Goal: Task Accomplishment & Management: Complete application form

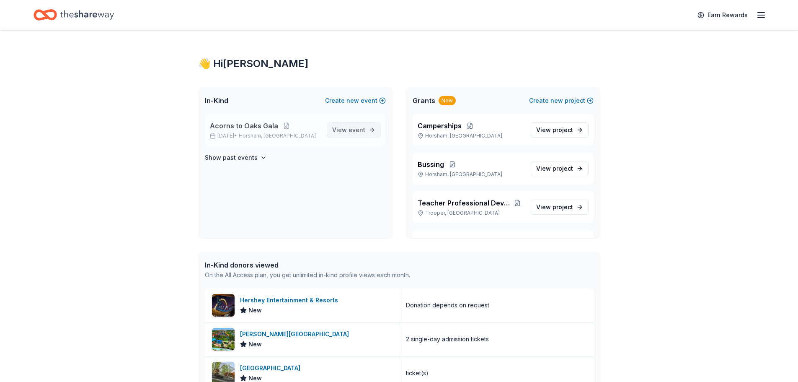
click at [350, 132] on span "event" at bounding box center [357, 129] width 17 height 7
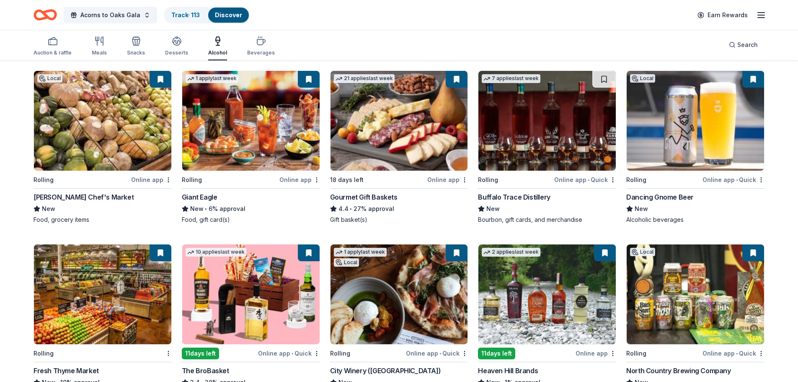
scroll to position [168, 0]
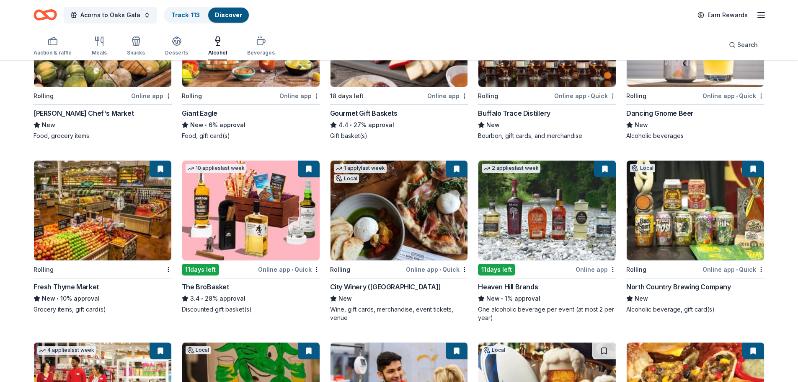
click at [415, 232] on img at bounding box center [399, 211] width 137 height 100
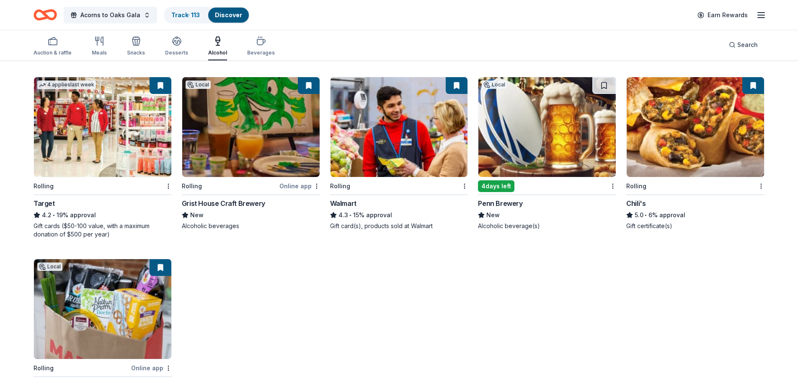
scroll to position [354, 0]
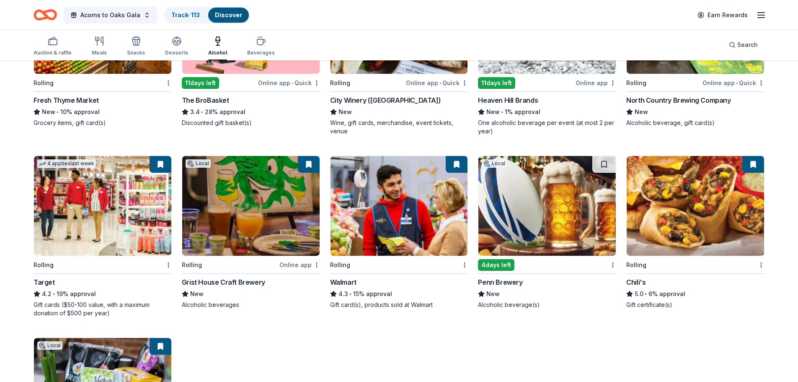
click at [566, 239] on img at bounding box center [547, 206] width 137 height 100
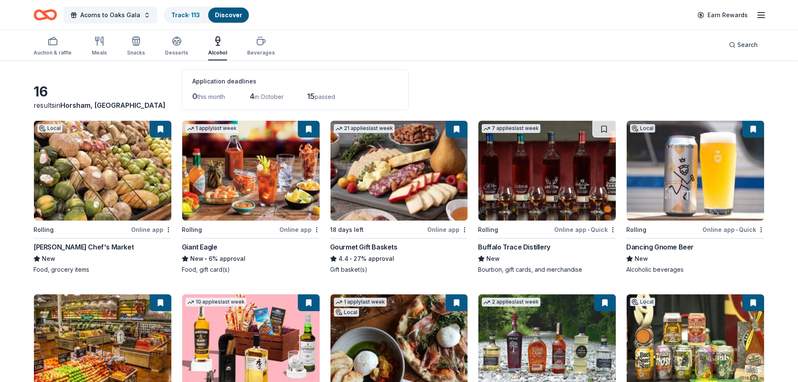
scroll to position [0, 0]
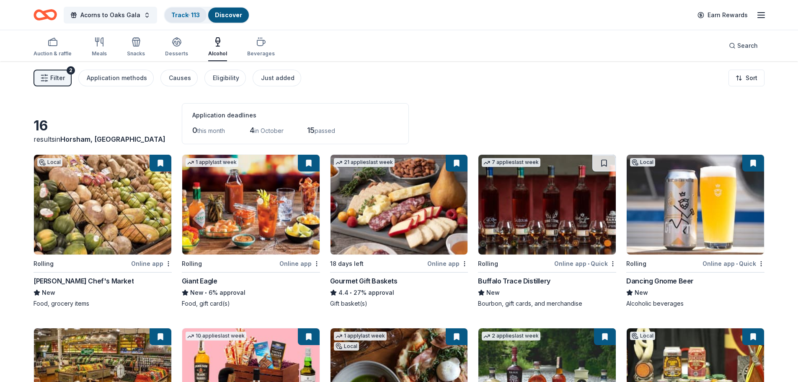
click at [184, 17] on link "Track · 113" at bounding box center [185, 14] width 29 height 7
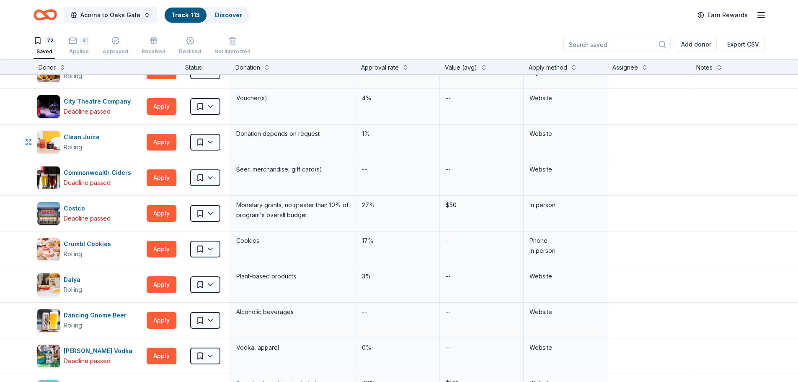
scroll to position [293, 0]
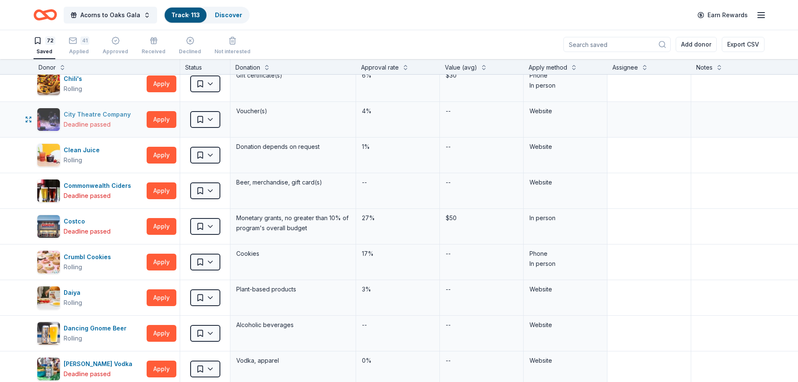
click at [110, 116] on div "City Theatre Company" at bounding box center [99, 114] width 70 height 10
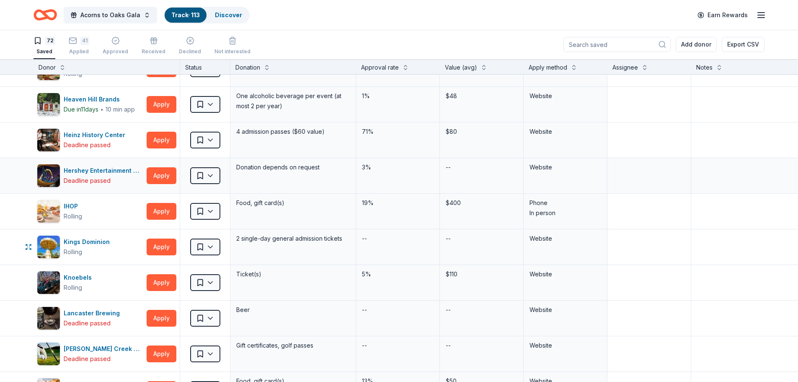
scroll to position [964, 0]
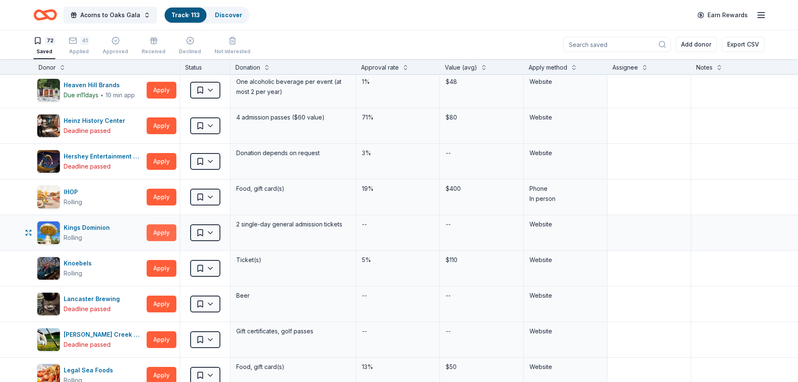
click at [160, 239] on button "Apply" at bounding box center [162, 232] width 30 height 17
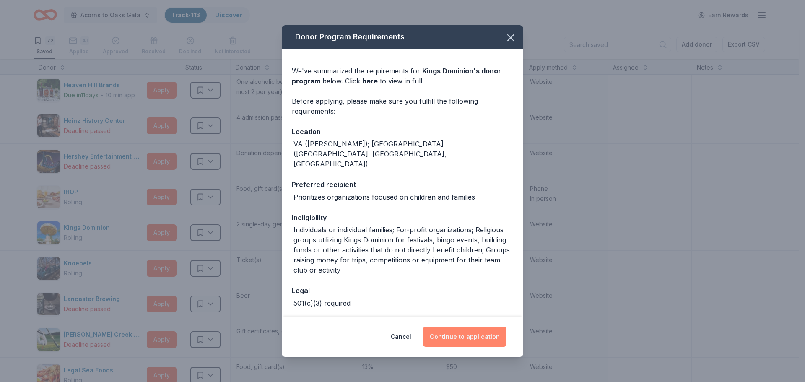
click at [446, 336] on button "Continue to application" at bounding box center [464, 337] width 83 height 20
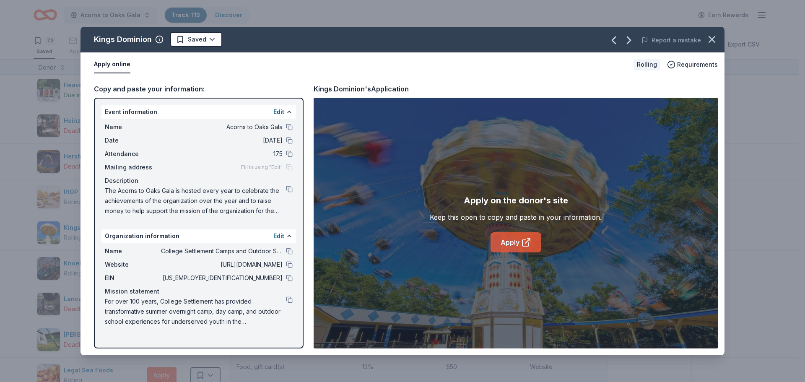
click at [520, 245] on link "Apply" at bounding box center [515, 242] width 51 height 20
click at [710, 39] on icon "button" at bounding box center [712, 40] width 12 height 12
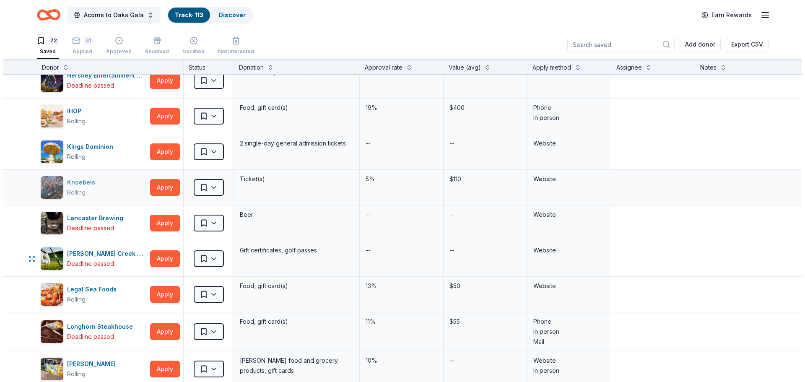
scroll to position [1048, 0]
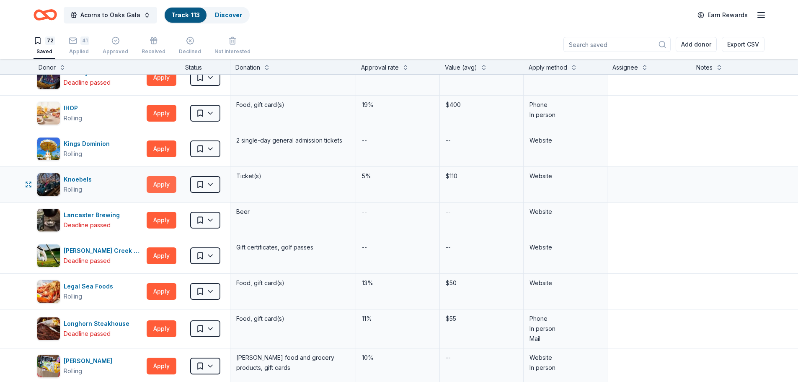
click at [152, 182] on button "Apply" at bounding box center [162, 184] width 30 height 17
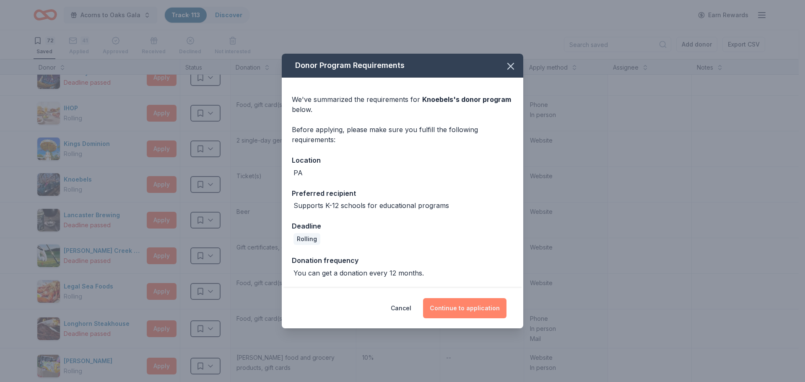
click at [457, 311] on button "Continue to application" at bounding box center [464, 308] width 83 height 20
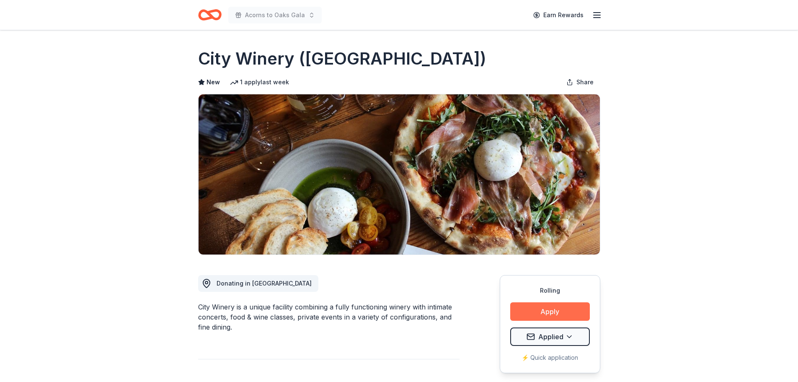
click at [551, 315] on button "Apply" at bounding box center [551, 311] width 80 height 18
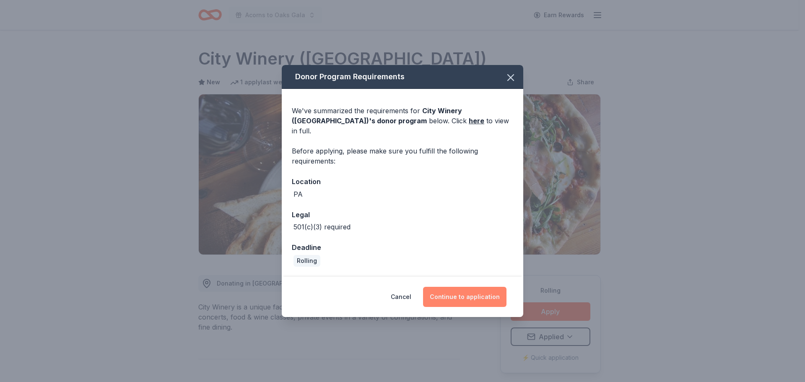
click at [459, 287] on button "Continue to application" at bounding box center [464, 297] width 83 height 20
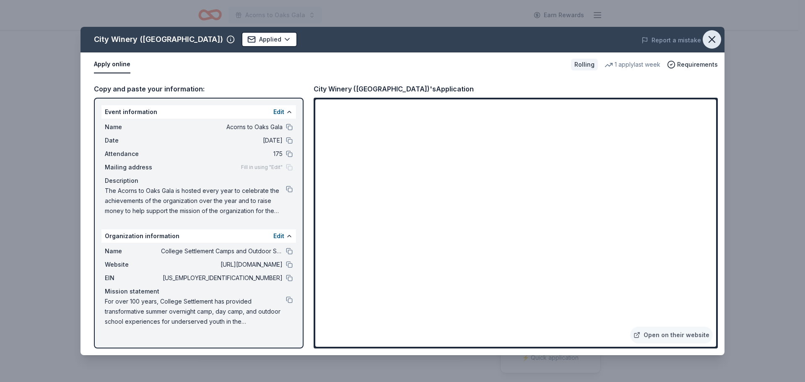
click at [708, 37] on icon "button" at bounding box center [712, 40] width 12 height 12
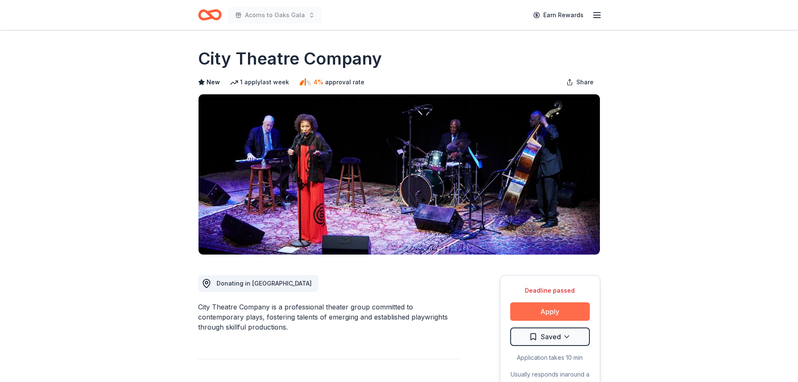
click at [560, 313] on button "Apply" at bounding box center [551, 311] width 80 height 18
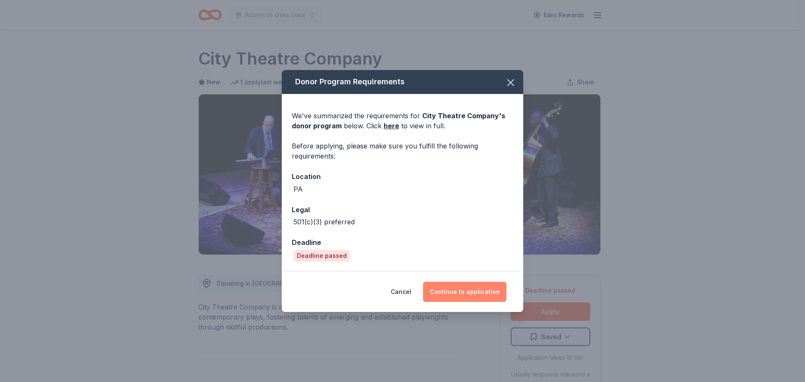
click at [499, 292] on button "Continue to application" at bounding box center [464, 292] width 83 height 20
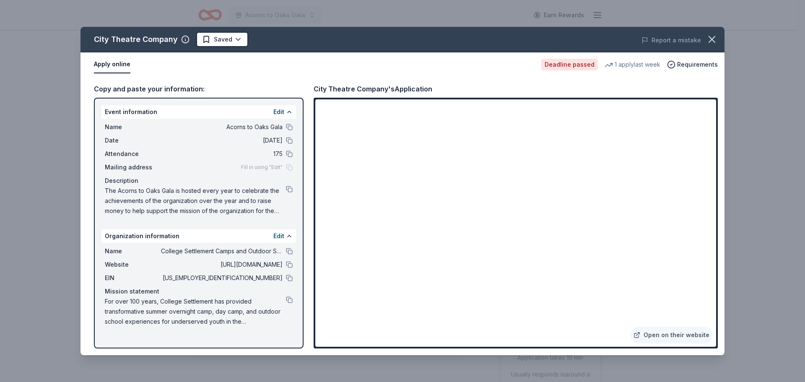
click at [798, 363] on div "City Theatre Company Saved Report a mistake Apply online Deadline passed 1 appl…" at bounding box center [402, 191] width 805 height 382
